Goal: Information Seeking & Learning: Learn about a topic

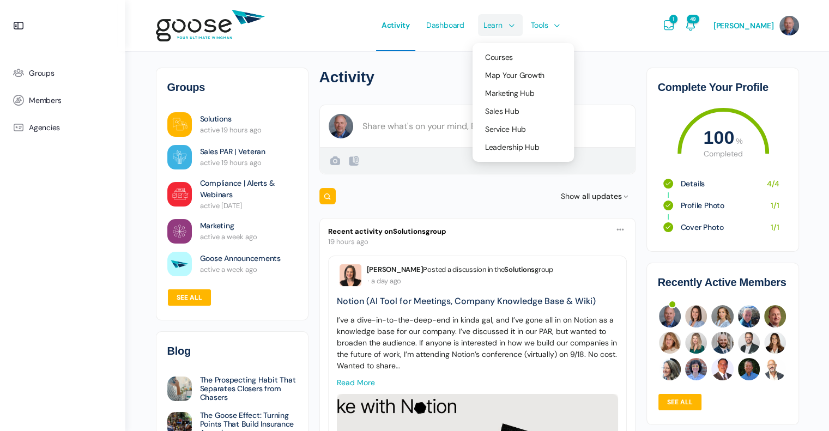
click at [494, 28] on span "Learn" at bounding box center [493, 24] width 19 height 51
click at [503, 60] on span "Courses" at bounding box center [499, 57] width 28 height 10
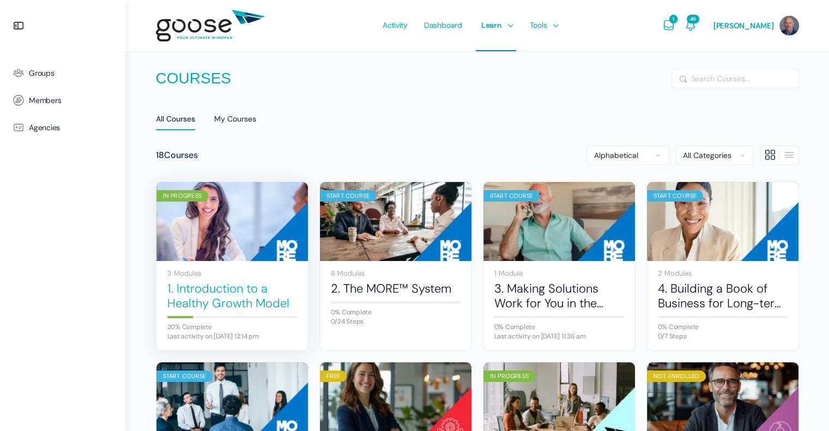
click at [202, 298] on link "1. Introduction to a Healthy Growth Model" at bounding box center [232, 296] width 130 height 30
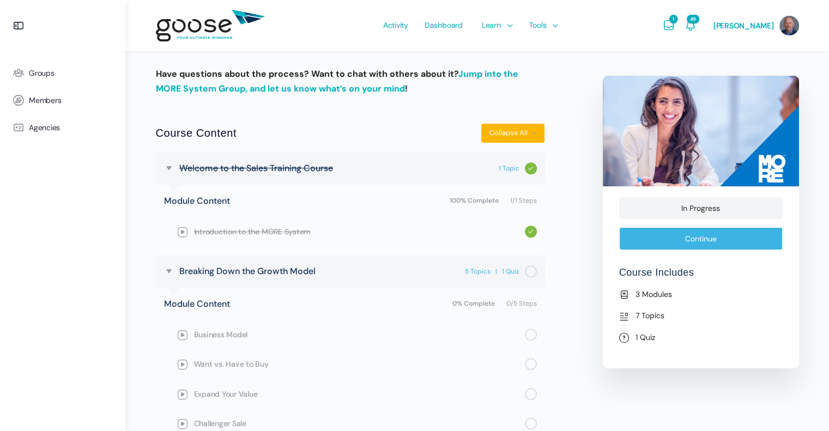
scroll to position [374, 0]
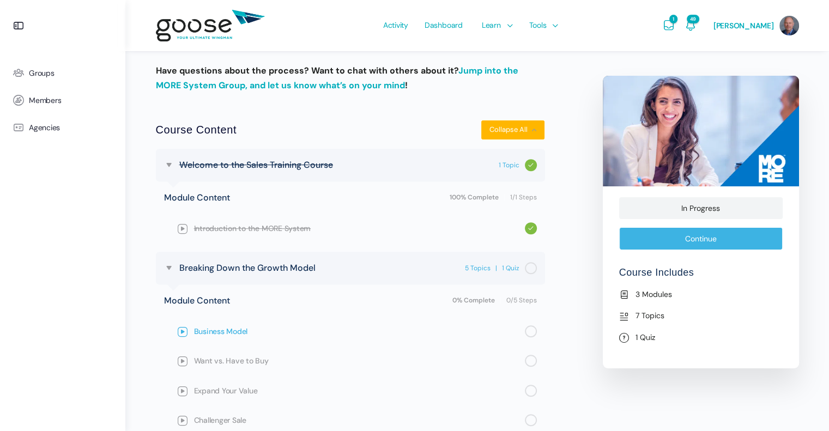
click at [226, 333] on span "Business Model" at bounding box center [359, 331] width 331 height 12
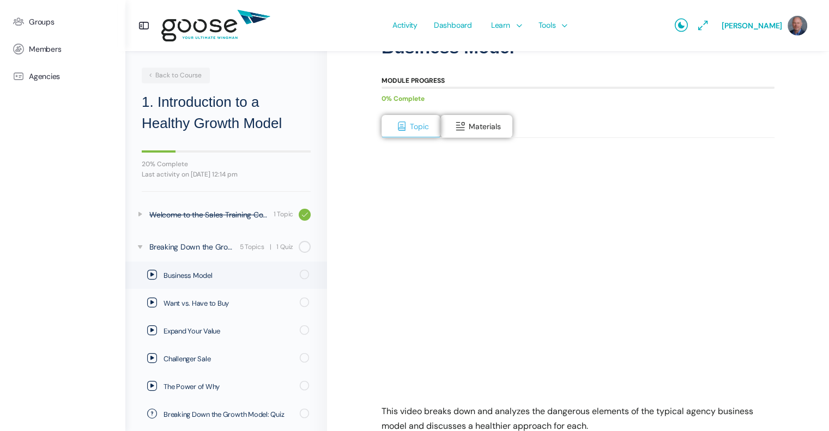
click at [364, 379] on div "1. Introduction to a Healthy Growth Model Breaking Down the Growth Model Busine…" at bounding box center [578, 246] width 502 height 597
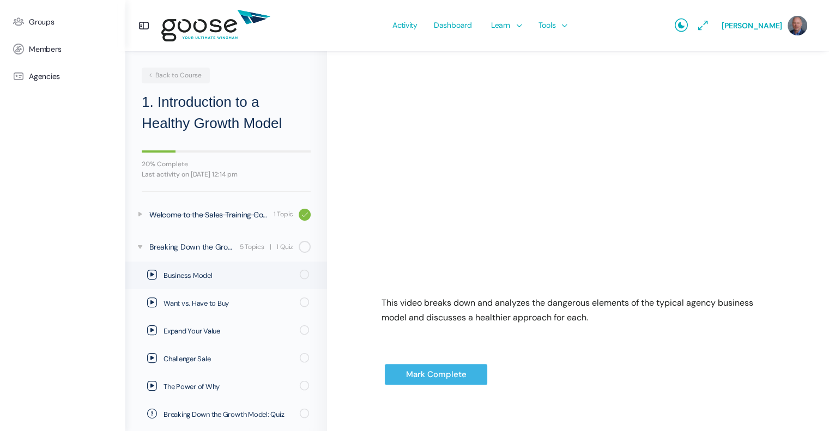
scroll to position [240, 0]
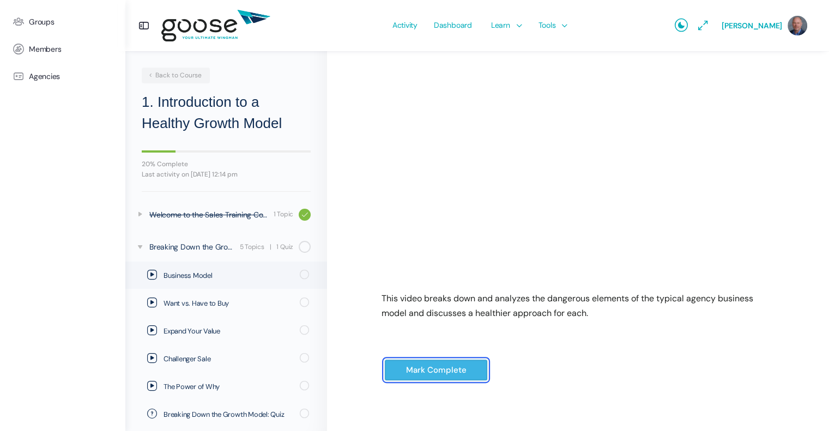
click at [468, 368] on input "Mark Complete" at bounding box center [436, 370] width 104 height 22
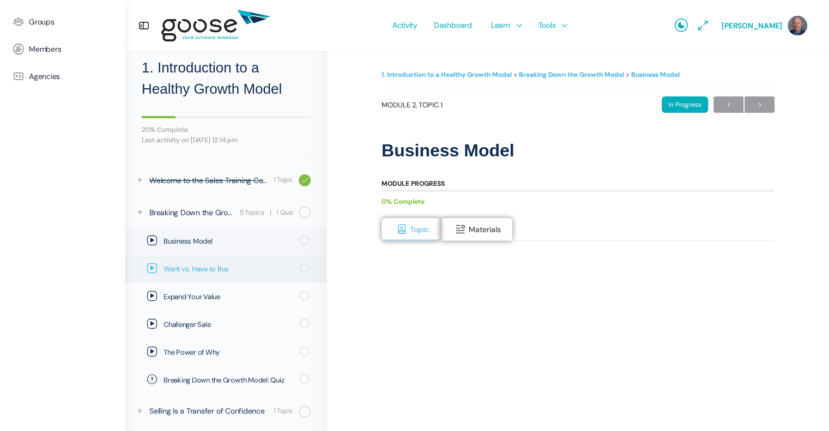
click at [183, 264] on span "Want vs. Have to Buy" at bounding box center [228, 269] width 129 height 11
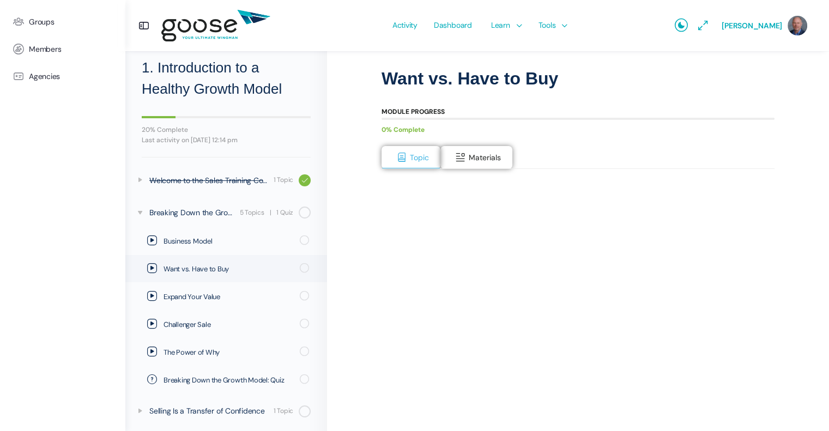
scroll to position [71, 0]
click at [190, 237] on span "Business Model" at bounding box center [228, 241] width 129 height 11
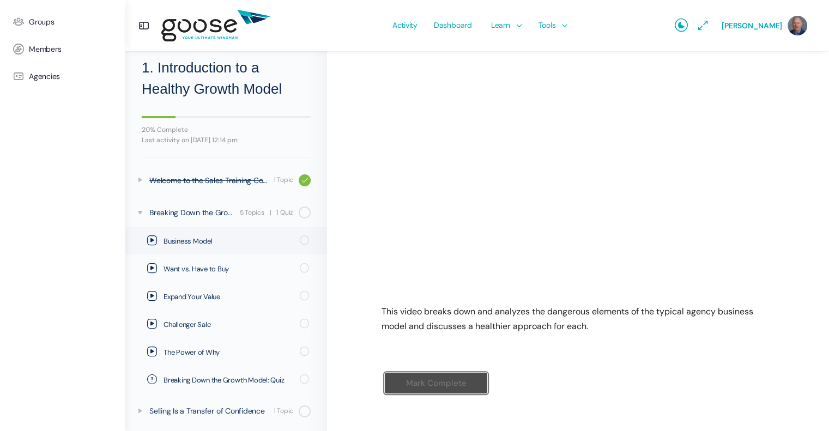
scroll to position [216, 0]
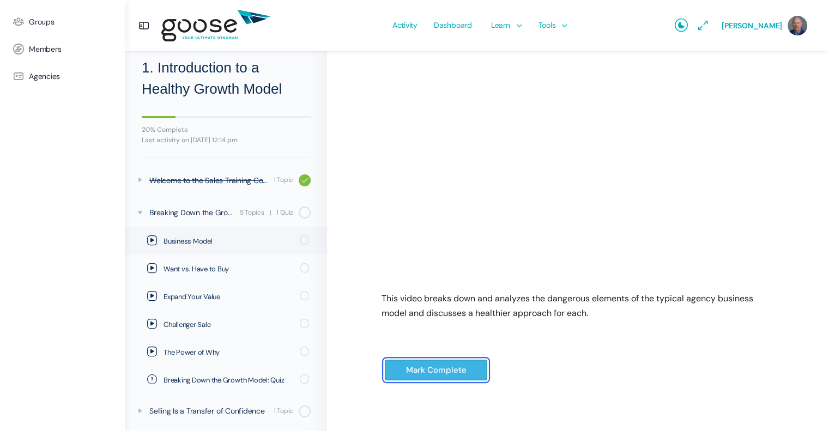
click at [433, 371] on input "Mark Complete" at bounding box center [436, 370] width 104 height 22
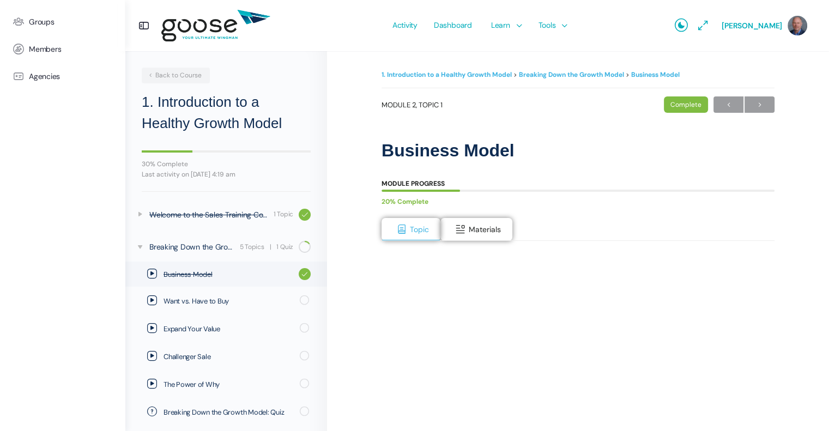
scroll to position [33, 0]
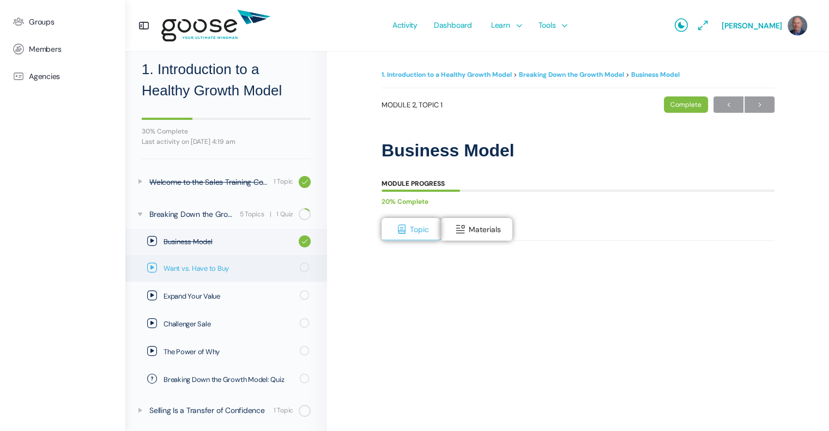
click at [169, 261] on link "Want vs. Have to Buy" at bounding box center [226, 268] width 202 height 27
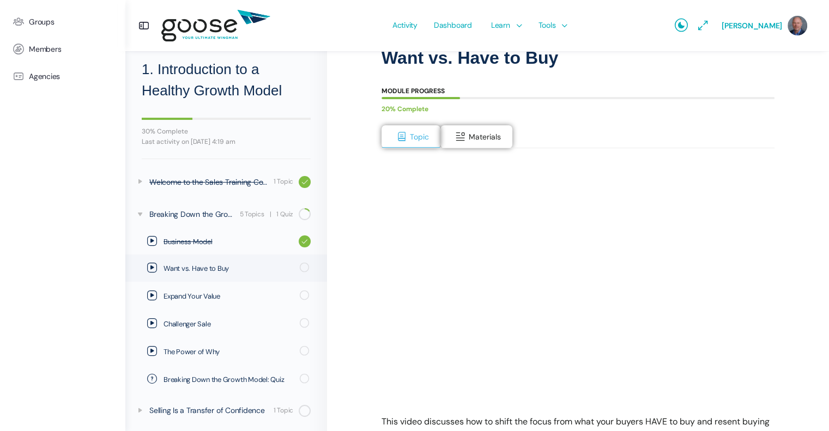
scroll to position [109, 0]
